Goal: Information Seeking & Learning: Find specific fact

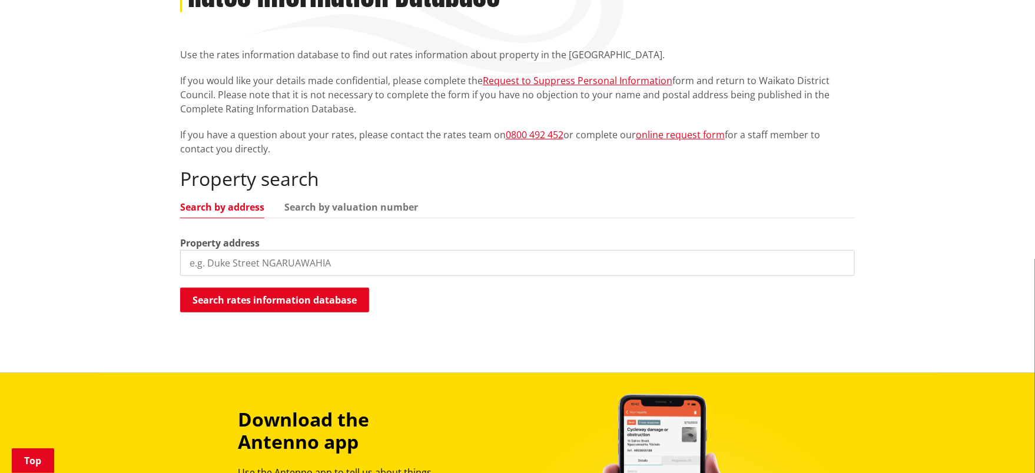
scroll to position [157, 0]
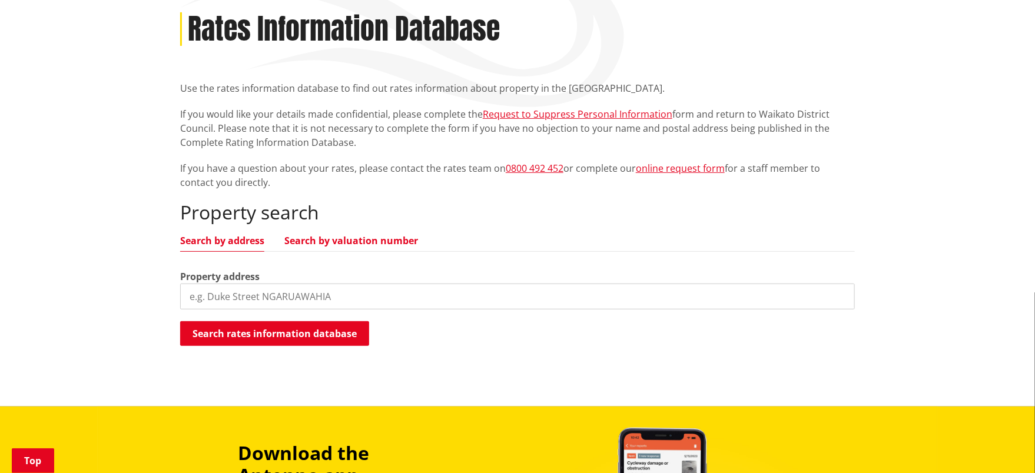
click at [339, 243] on link "Search by valuation number" at bounding box center [351, 240] width 134 height 9
click at [301, 299] on input "search" at bounding box center [517, 297] width 675 height 26
paste input "4411/24635"
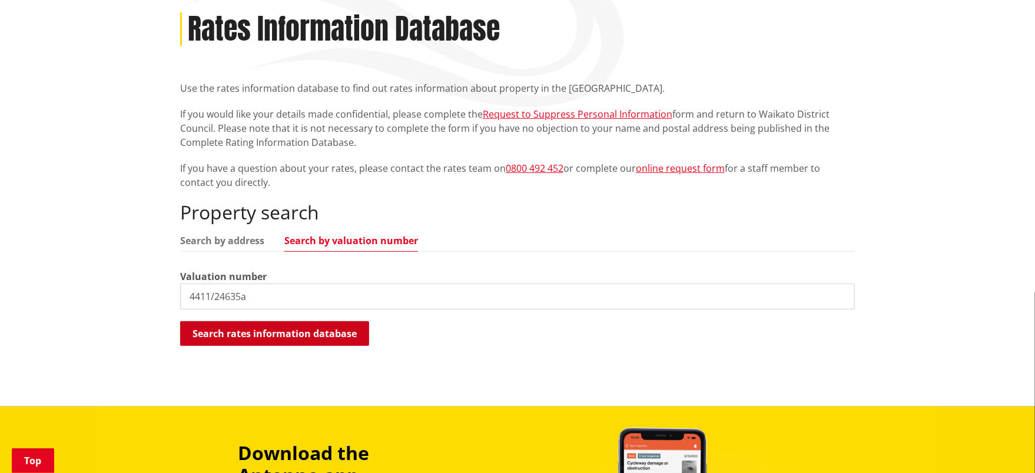
click at [297, 333] on button "Search rates information database" at bounding box center [274, 333] width 189 height 25
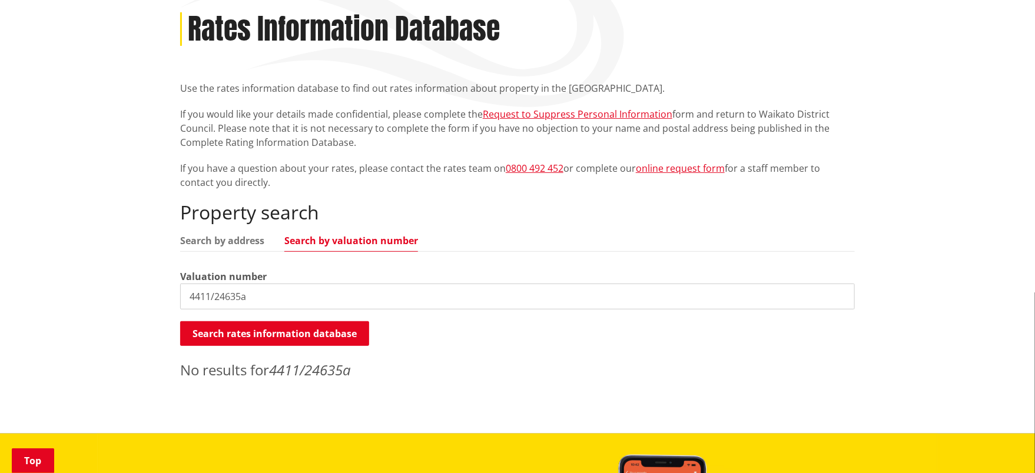
click at [270, 299] on input "4411/24635a" at bounding box center [517, 297] width 675 height 26
click at [256, 329] on button "Search rates information database" at bounding box center [274, 333] width 189 height 25
click at [250, 296] on input "4411/24635" at bounding box center [517, 297] width 675 height 26
click at [266, 336] on button "Search rates information database" at bounding box center [274, 333] width 189 height 25
click at [263, 301] on input "4411/24635.01" at bounding box center [517, 297] width 675 height 26
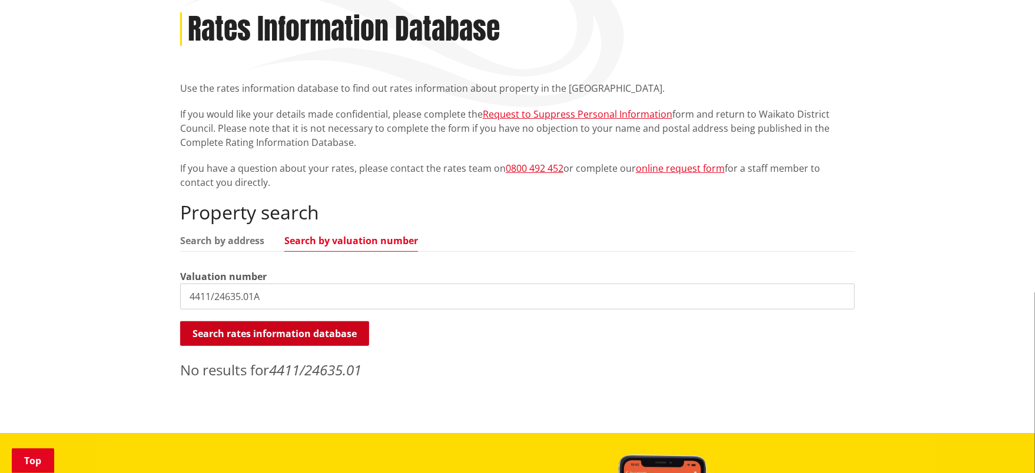
click at [263, 325] on button "Search rates information database" at bounding box center [274, 333] width 189 height 25
click at [225, 242] on link "Search by address" at bounding box center [222, 240] width 84 height 9
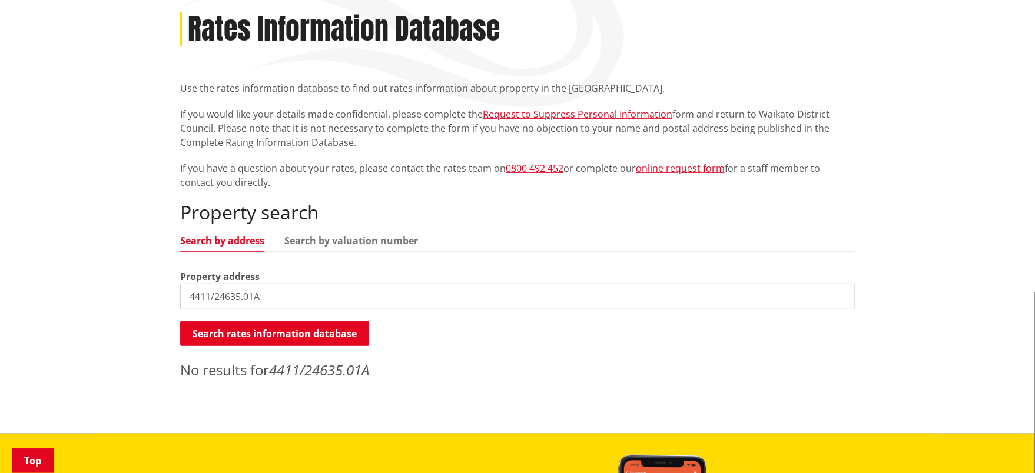
drag, startPoint x: 285, startPoint y: 295, endPoint x: 149, endPoint y: 294, distance: 136.0
click at [149, 294] on div "Home Services and facilities Rates Rates Information Database Rates Information…" at bounding box center [517, 197] width 1035 height 473
click at [241, 327] on button "Search rates information database" at bounding box center [274, 333] width 189 height 25
drag, startPoint x: 238, startPoint y: 293, endPoint x: 170, endPoint y: 292, distance: 68.3
click at [170, 292] on div "Home Services and facilities Rates Rates Information Database Rates Information…" at bounding box center [517, 197] width 1035 height 473
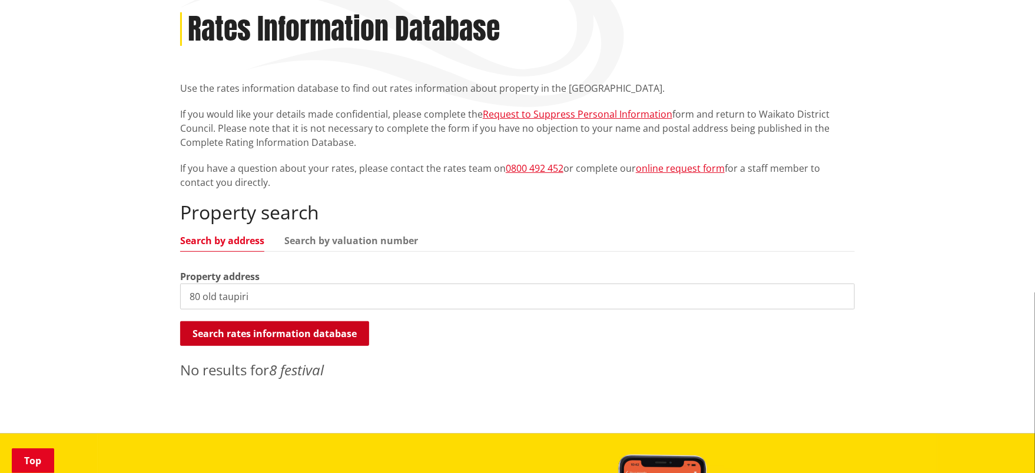
type input "80 old taupiri"
click at [260, 329] on button "Search rates information database" at bounding box center [274, 333] width 189 height 25
